Goal: Task Accomplishment & Management: Use online tool/utility

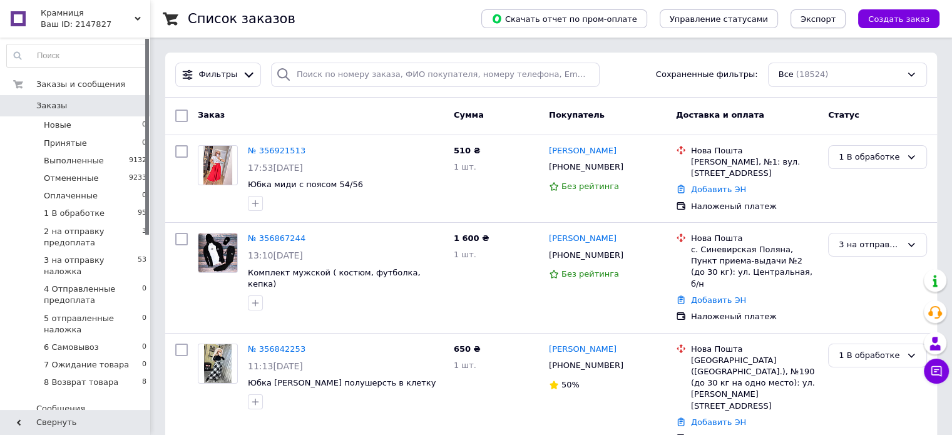
click at [821, 17] on span "Экспорт" at bounding box center [818, 18] width 35 height 9
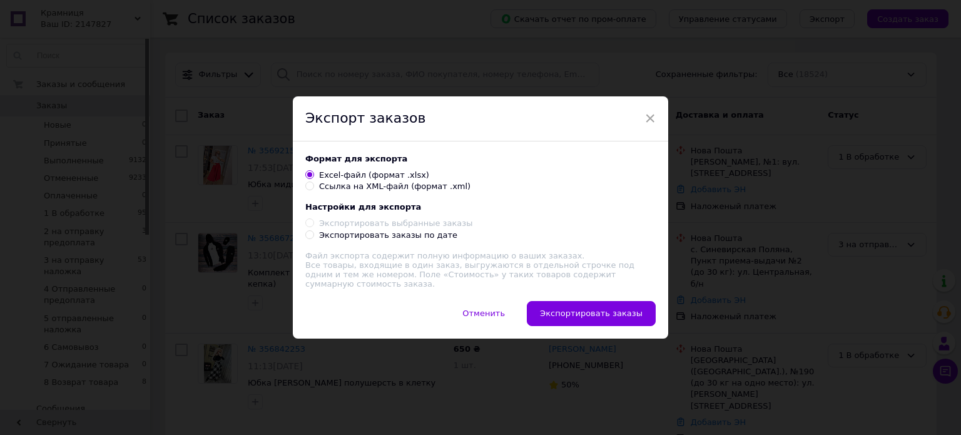
click at [418, 237] on div "Экспортировать заказы по дате" at bounding box center [388, 235] width 138 height 11
click at [314, 237] on input "Экспортировать заказы по дате" at bounding box center [309, 234] width 8 height 8
radio input "true"
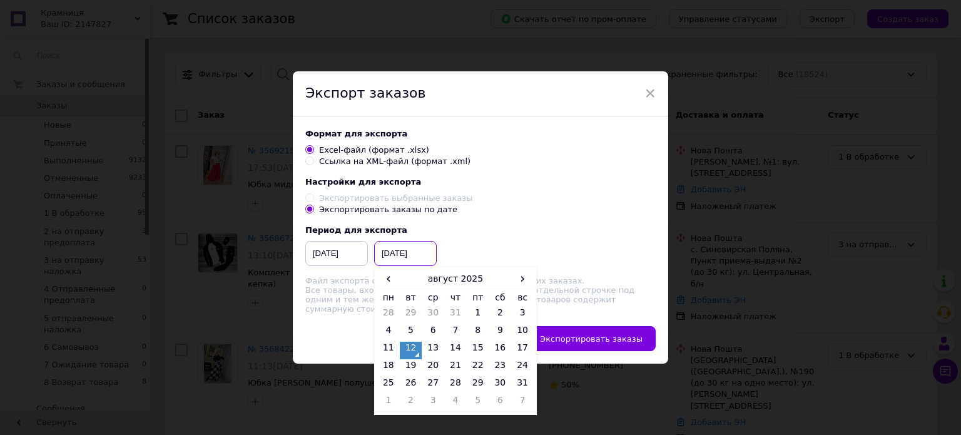
click at [396, 256] on input "12.08.2025" at bounding box center [405, 253] width 63 height 25
click at [482, 350] on td "15" at bounding box center [478, 351] width 23 height 18
type input "15.08.2025"
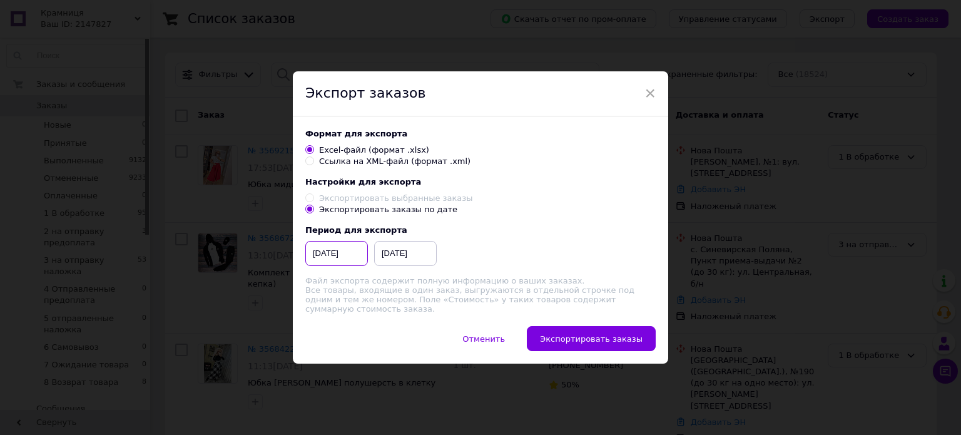
click at [339, 258] on input "12.02.2025" at bounding box center [336, 253] width 63 height 25
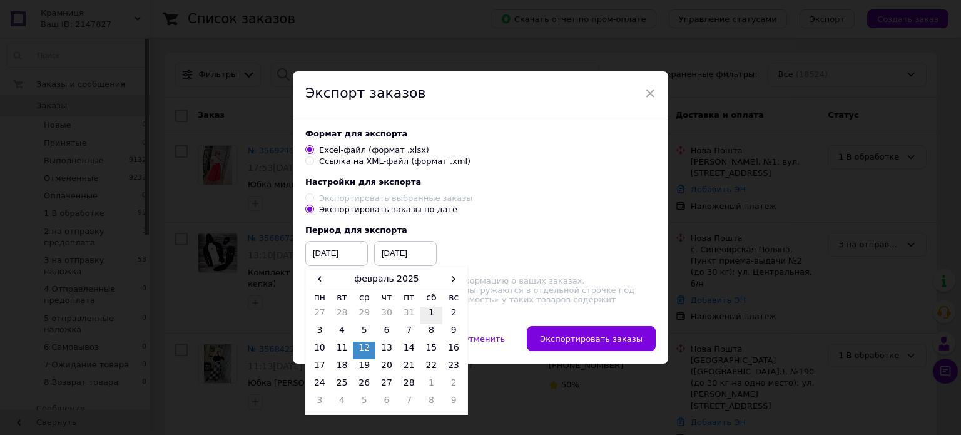
click at [432, 320] on td "1" at bounding box center [432, 316] width 23 height 18
type input "01.02.2025"
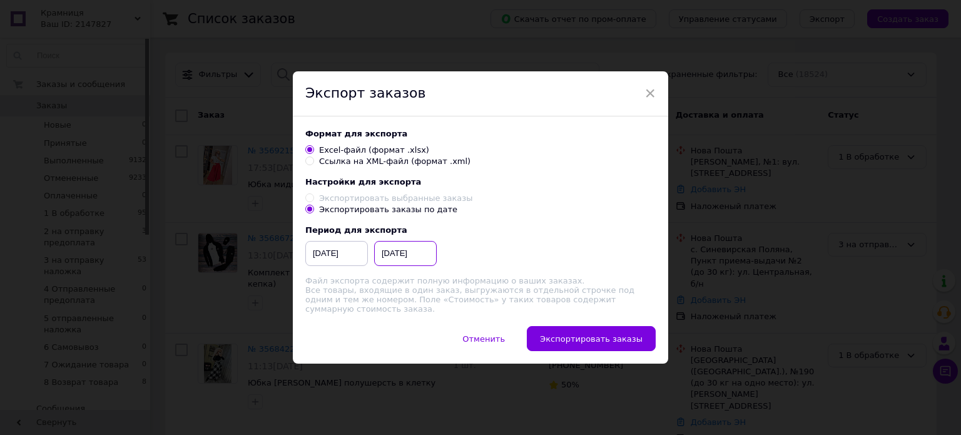
click at [408, 260] on input "15.08.2025" at bounding box center [405, 253] width 63 height 25
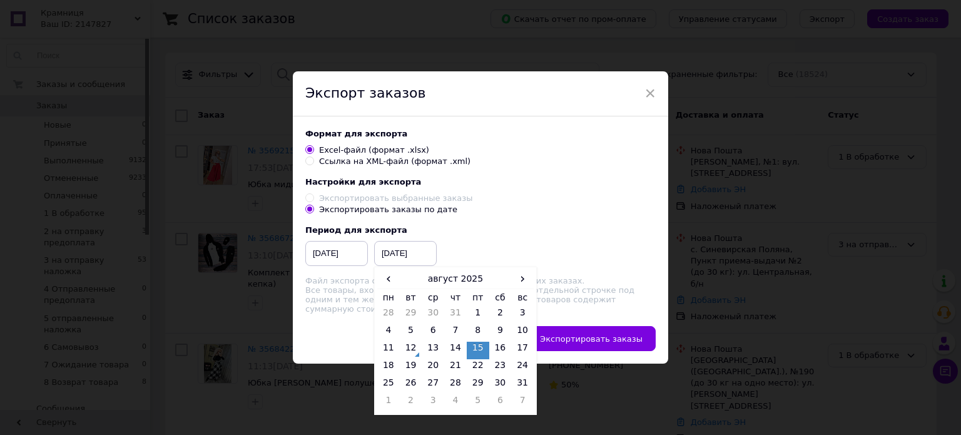
click at [407, 354] on td "12" at bounding box center [411, 351] width 23 height 18
type input "12.08.2025"
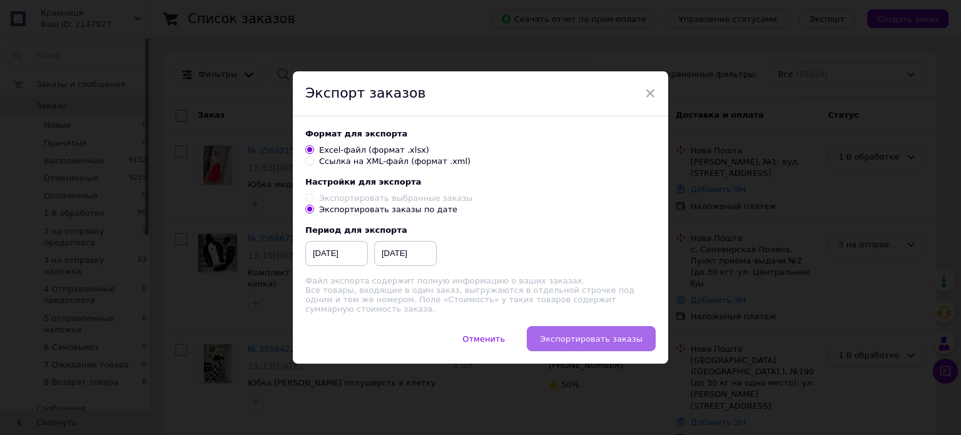
click at [561, 344] on span "Экспортировать заказы" at bounding box center [591, 338] width 103 height 9
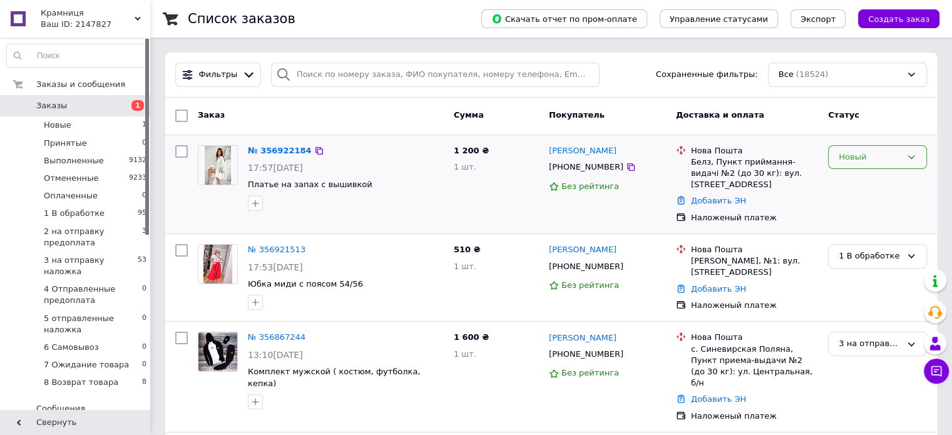
click at [866, 163] on div "Новый" at bounding box center [877, 157] width 99 height 24
click at [859, 236] on li "1 В обработке" at bounding box center [878, 233] width 98 height 23
